Goal: Task Accomplishment & Management: Use online tool/utility

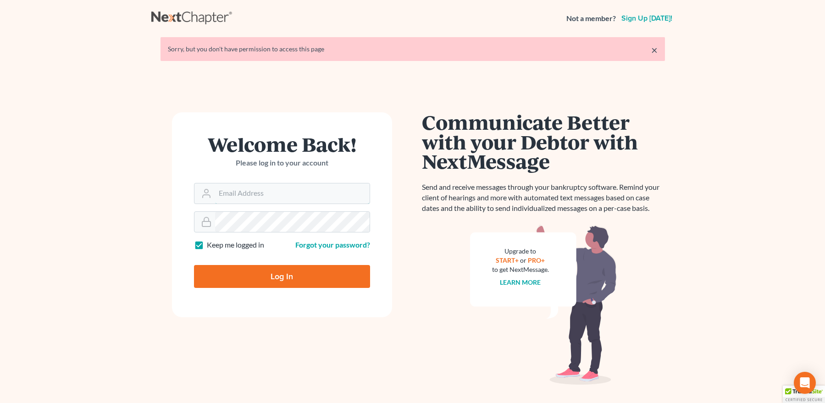
type input "[EMAIL_ADDRESS][DOMAIN_NAME]"
click at [274, 280] on input "Log In" at bounding box center [282, 276] width 176 height 23
type input "Thinking..."
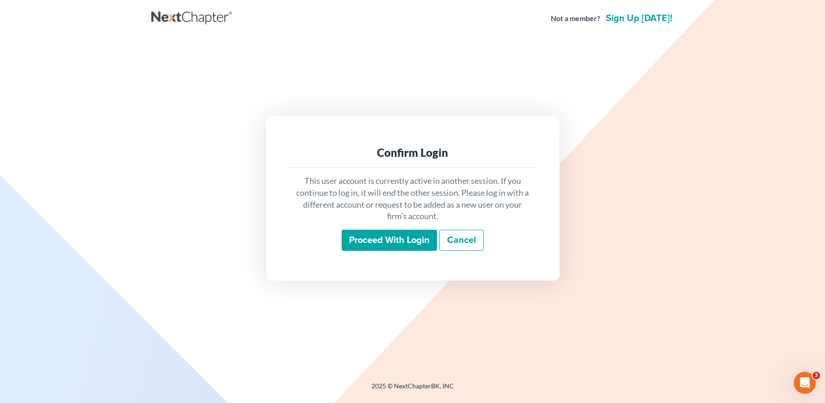
click at [358, 236] on input "Proceed with login" at bounding box center [389, 240] width 95 height 21
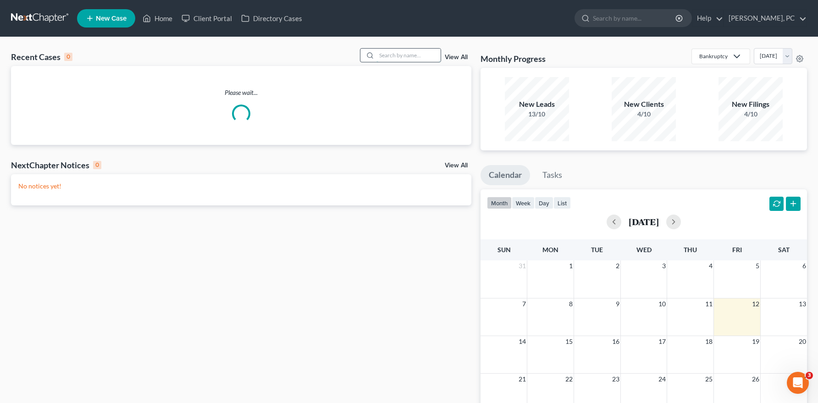
click at [395, 52] on input "search" at bounding box center [409, 55] width 64 height 13
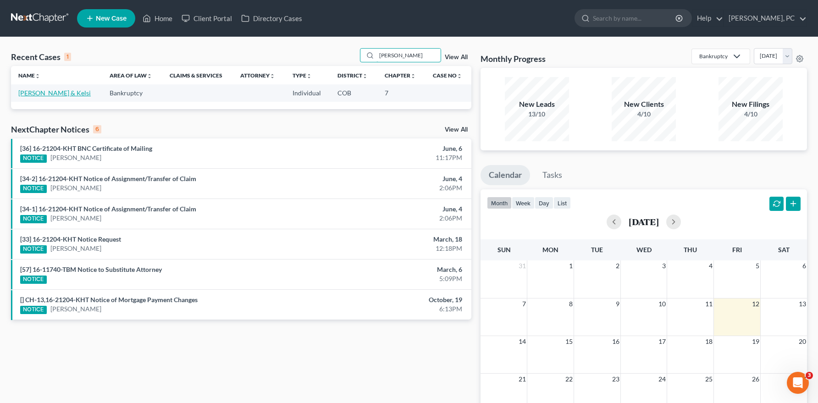
type input "[PERSON_NAME]"
click at [70, 89] on link "[PERSON_NAME] & Kelsi" at bounding box center [54, 93] width 72 height 8
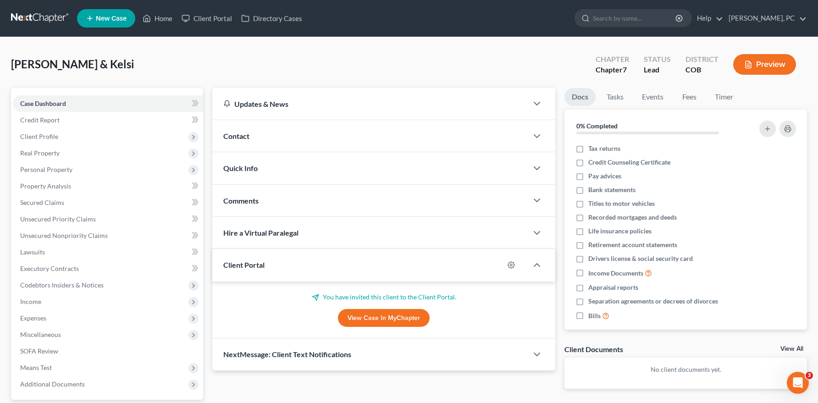
click at [361, 318] on link "View Case in MyChapter" at bounding box center [384, 318] width 92 height 18
click at [352, 317] on link "View Case in MyChapter" at bounding box center [384, 318] width 92 height 18
